Goal: Transaction & Acquisition: Purchase product/service

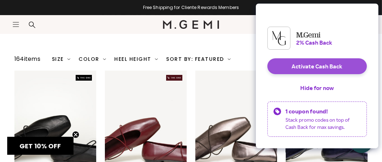
click at [315, 71] on button "Activate Cash Back" at bounding box center [318, 66] width 100 height 16
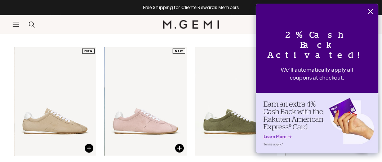
scroll to position [938, 0]
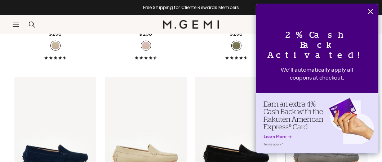
click at [371, 11] on icon "Close" at bounding box center [370, 11] width 5 height 5
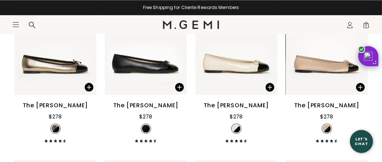
scroll to position [1696, 0]
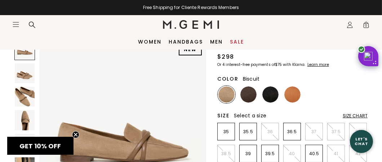
scroll to position [36, 0]
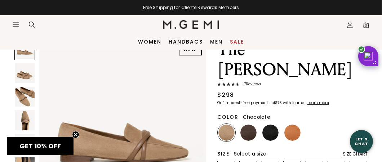
click at [242, 125] on img at bounding box center [249, 133] width 16 height 16
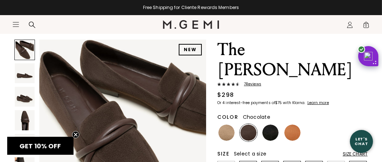
scroll to position [72, 0]
